Goal: Learn about a topic

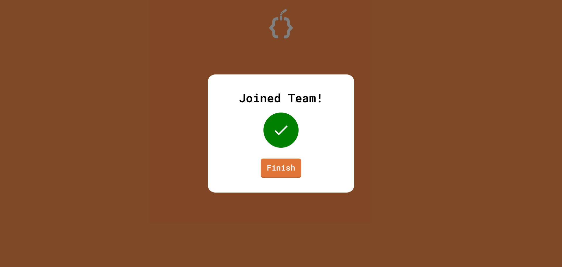
click at [291, 166] on link "Finish" at bounding box center [281, 167] width 40 height 19
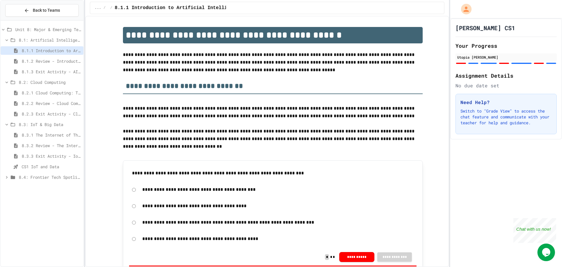
click at [48, 176] on span "8.4: Frontier Tech Spotlight" at bounding box center [50, 177] width 62 height 6
click at [50, 190] on span "8.4.1 Emerging Technologies: Shaping Our Digital Future" at bounding box center [51, 187] width 59 height 6
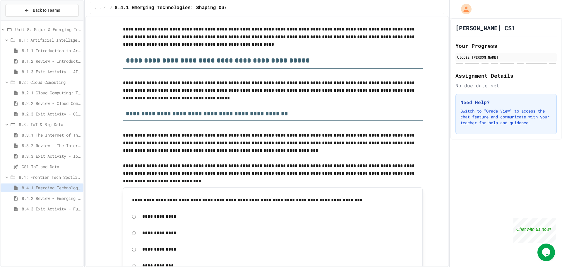
scroll to position [59, 0]
